Goal: Task Accomplishment & Management: Use online tool/utility

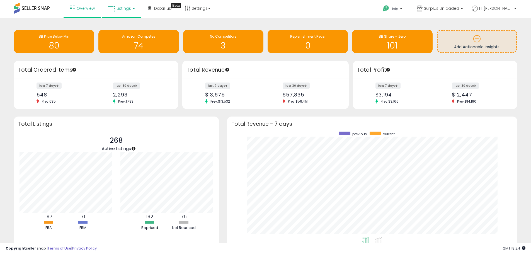
click at [130, 8] on link "Listings" at bounding box center [121, 8] width 35 height 17
click at [129, 26] on icon at bounding box center [125, 27] width 24 height 7
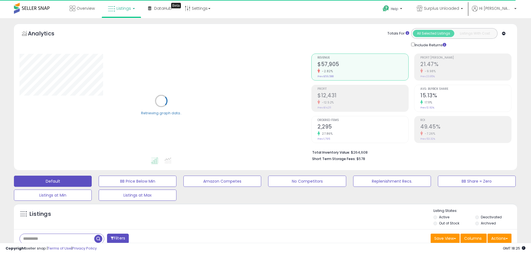
click at [46, 240] on input "text" at bounding box center [57, 239] width 74 height 10
type input "*****"
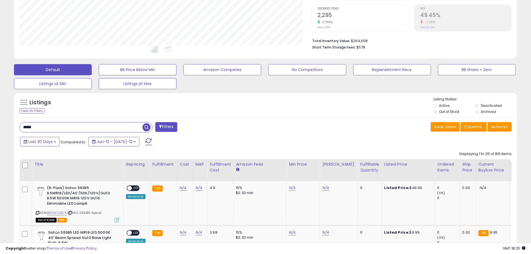
scroll to position [114, 292]
click at [504, 125] on button "Actions" at bounding box center [500, 126] width 24 height 9
click at [470, 160] on link "Export All Columns" at bounding box center [476, 162] width 61 height 9
